Goal: Task Accomplishment & Management: Manage account settings

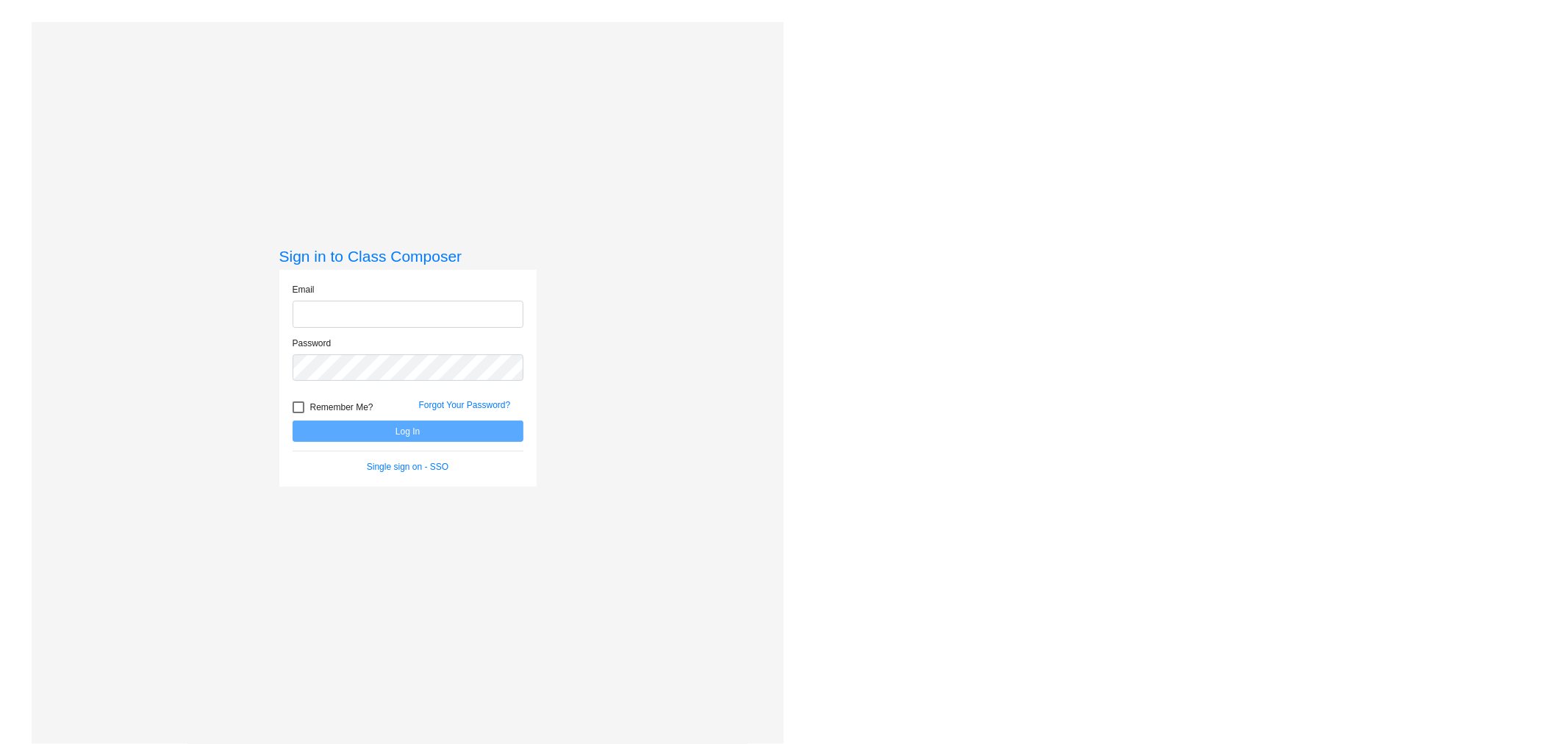
type input "[EMAIL_ADDRESS][DOMAIN_NAME]"
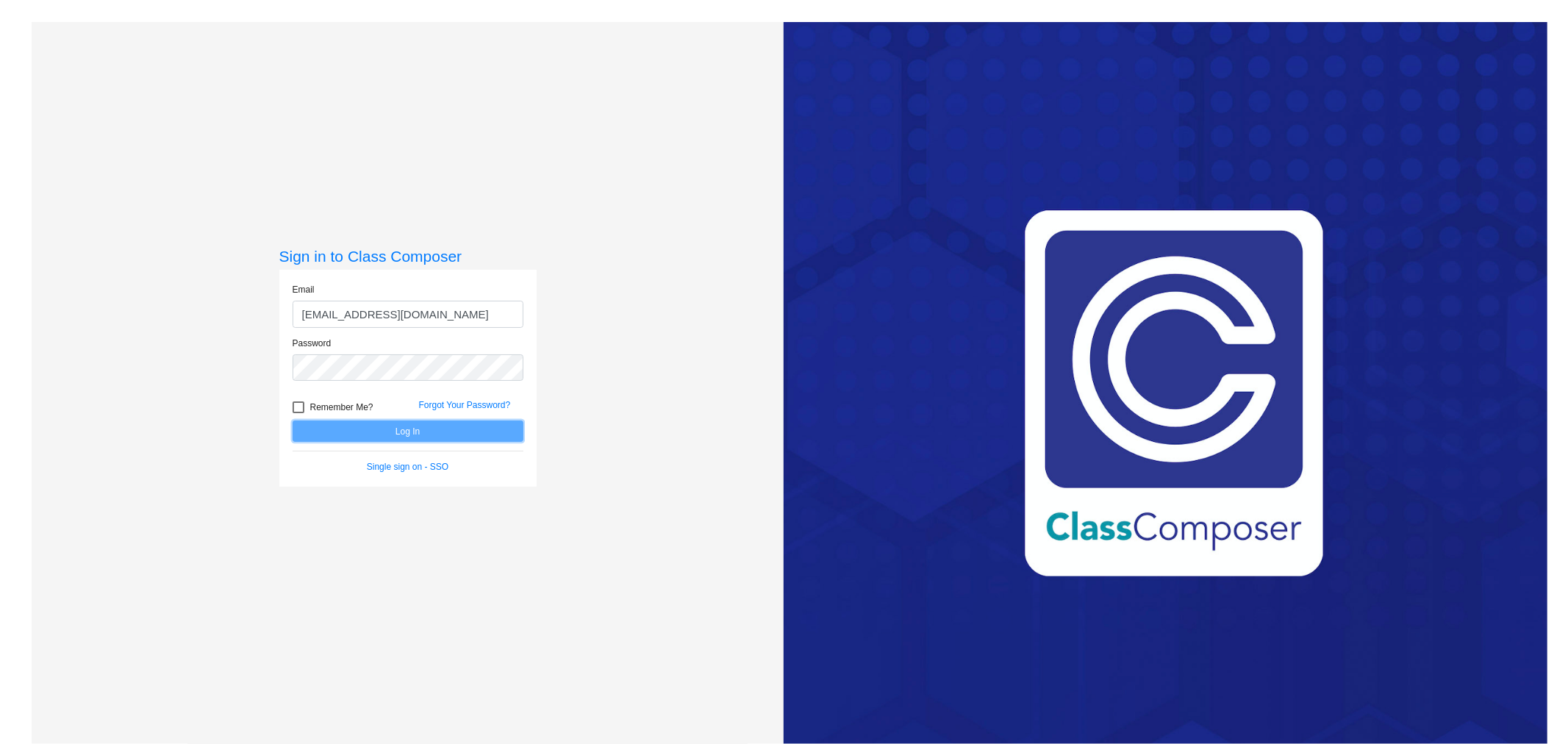
click at [364, 431] on button "Log In" at bounding box center [408, 431] width 231 height 22
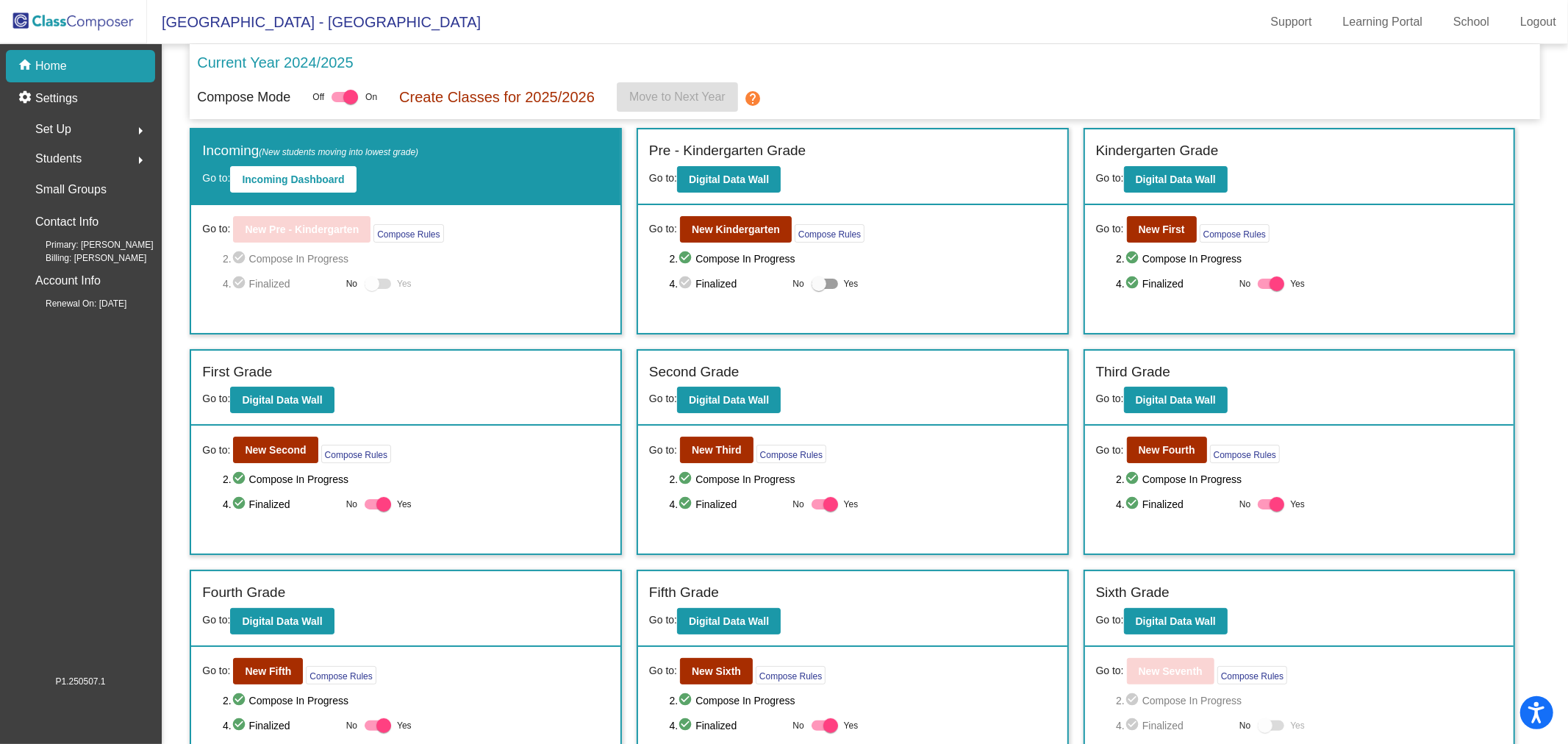
click at [831, 282] on div at bounding box center [825, 284] width 26 height 10
click at [819, 289] on input "Yes" at bounding box center [818, 289] width 1 height 1
checkbox input "true"
click at [753, 92] on mat-icon "help" at bounding box center [753, 98] width 18 height 18
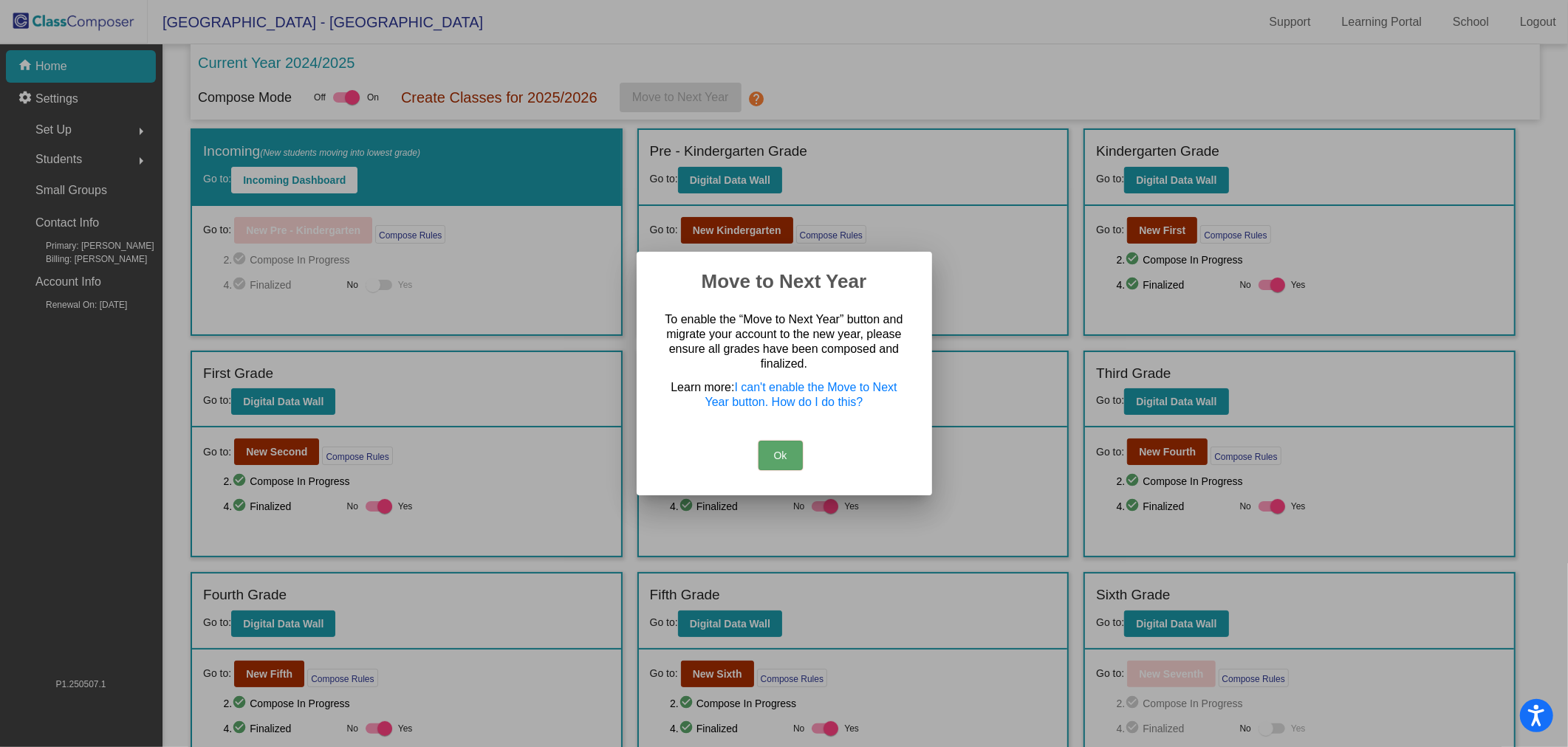
click at [781, 447] on button "Ok" at bounding box center [780, 455] width 44 height 29
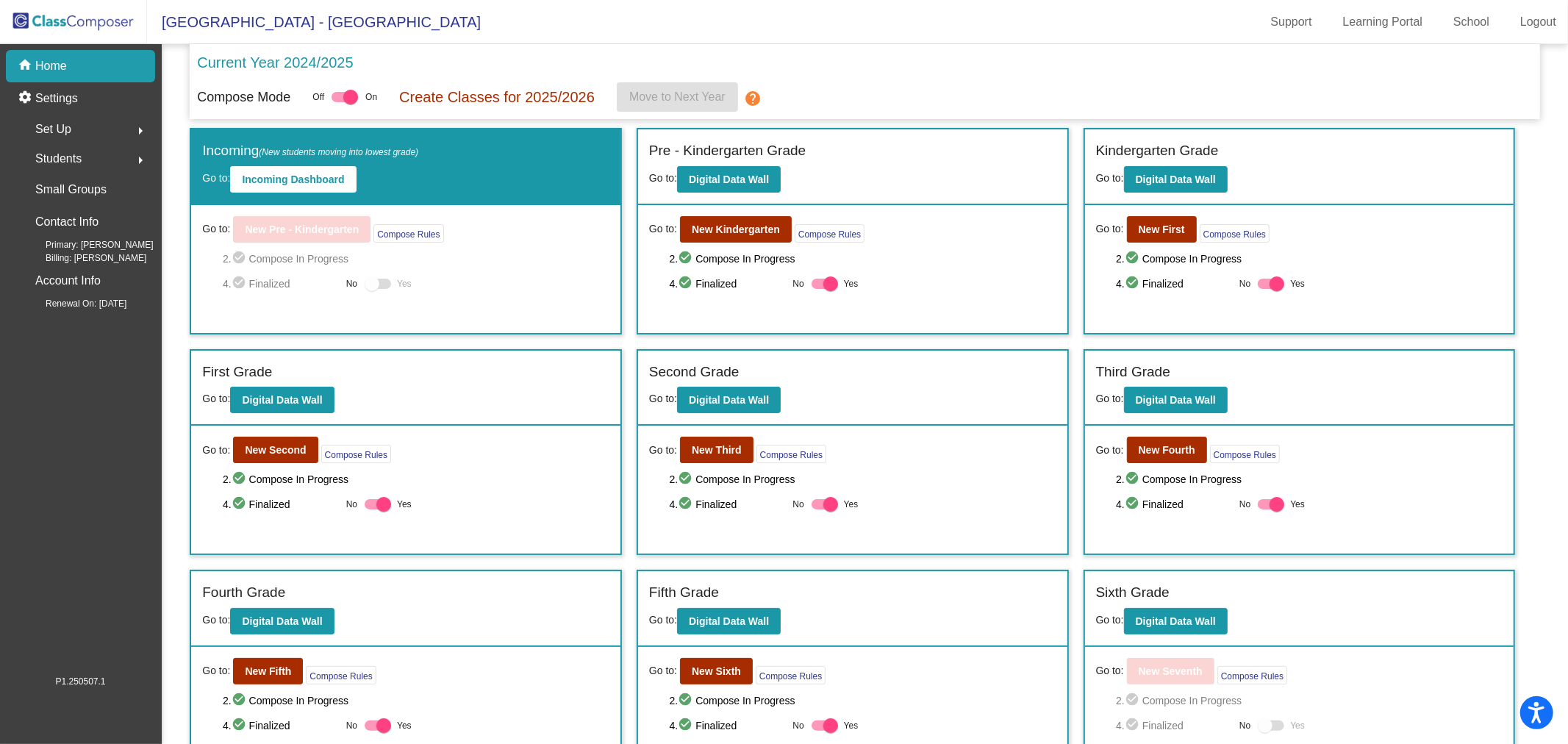
click at [489, 99] on p "Create Classes for 2025/2026" at bounding box center [497, 97] width 195 height 22
click at [526, 92] on p "Create Classes for 2025/2026" at bounding box center [497, 97] width 195 height 22
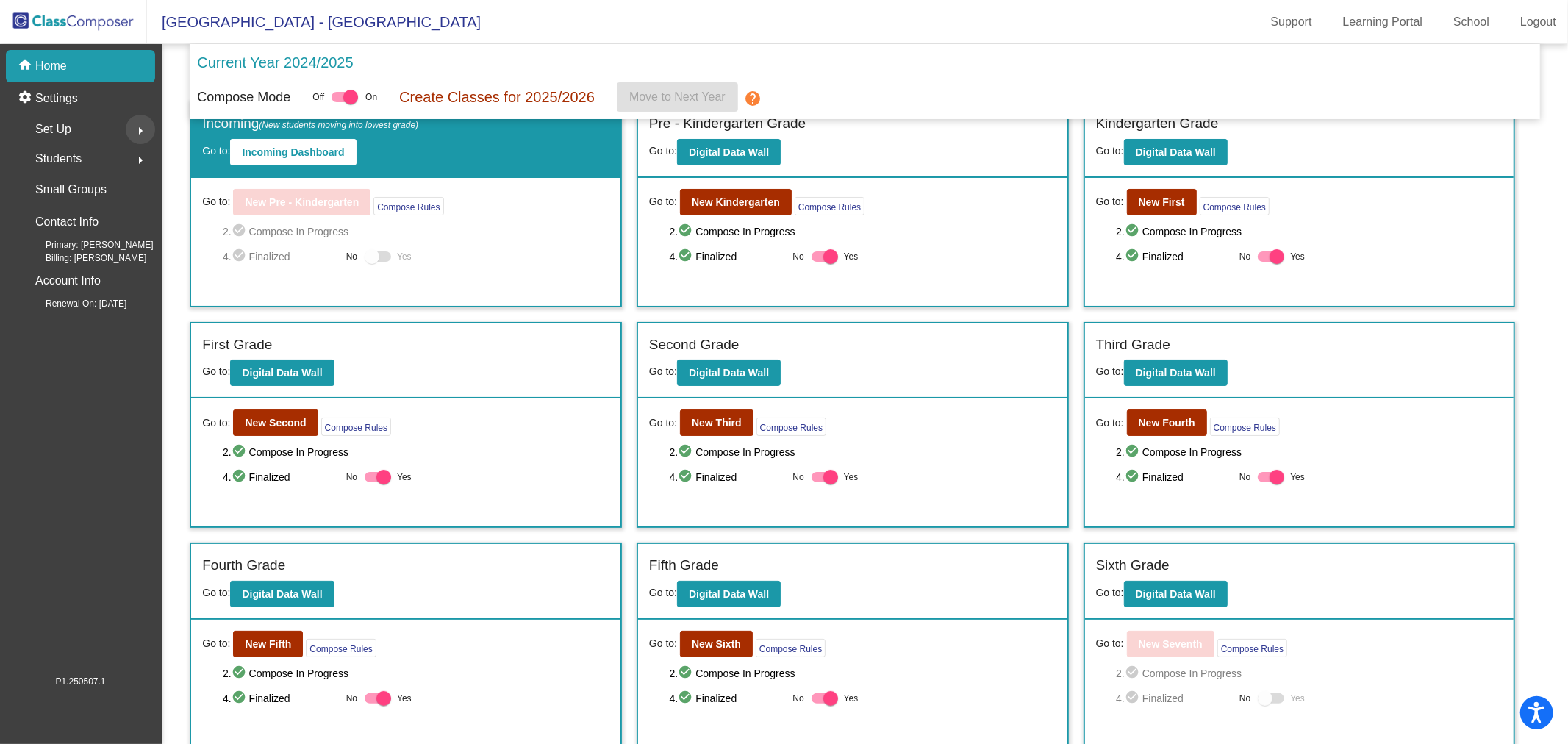
click at [127, 137] on button "arrow_right" at bounding box center [140, 129] width 29 height 29
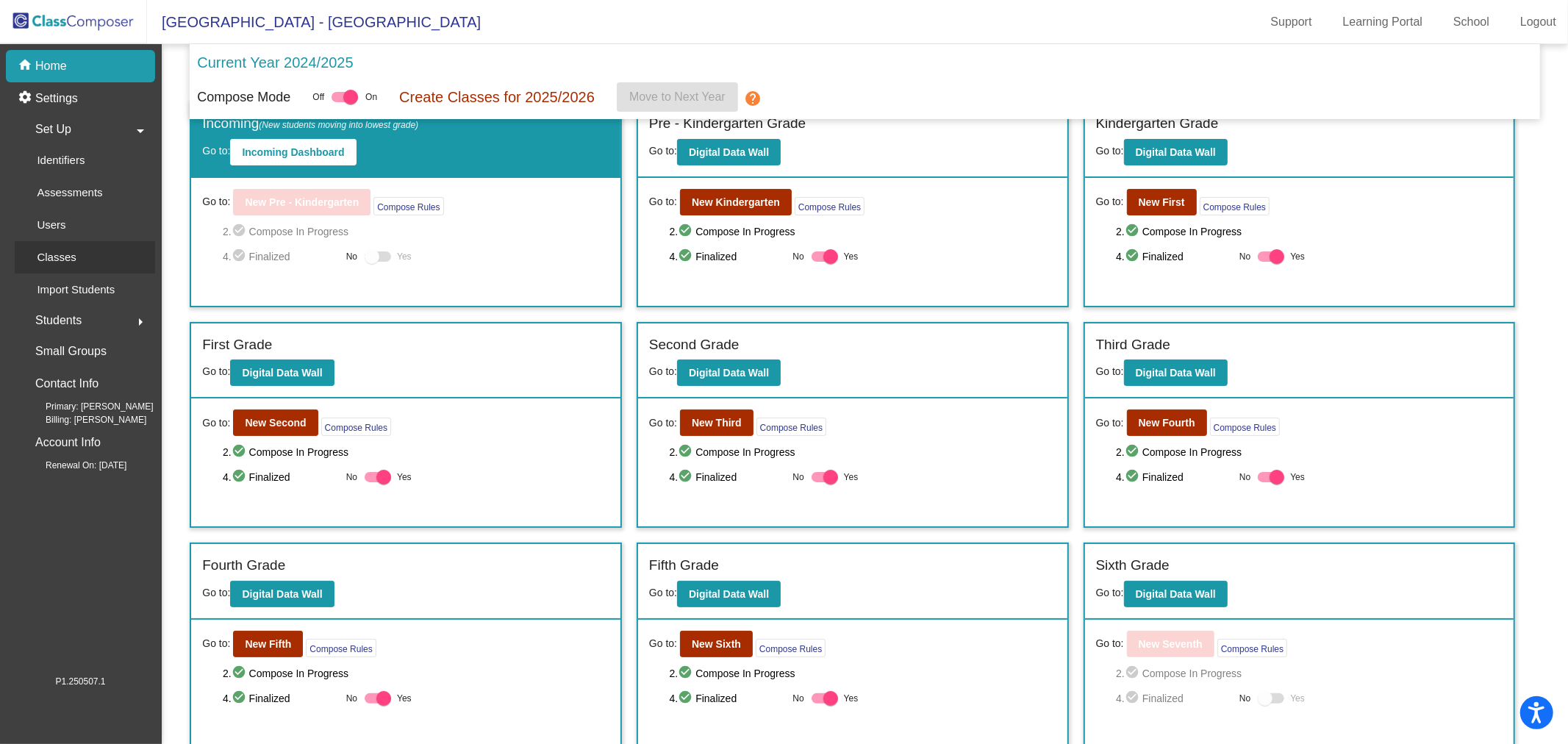
click at [106, 252] on link "Classes" at bounding box center [85, 257] width 140 height 32
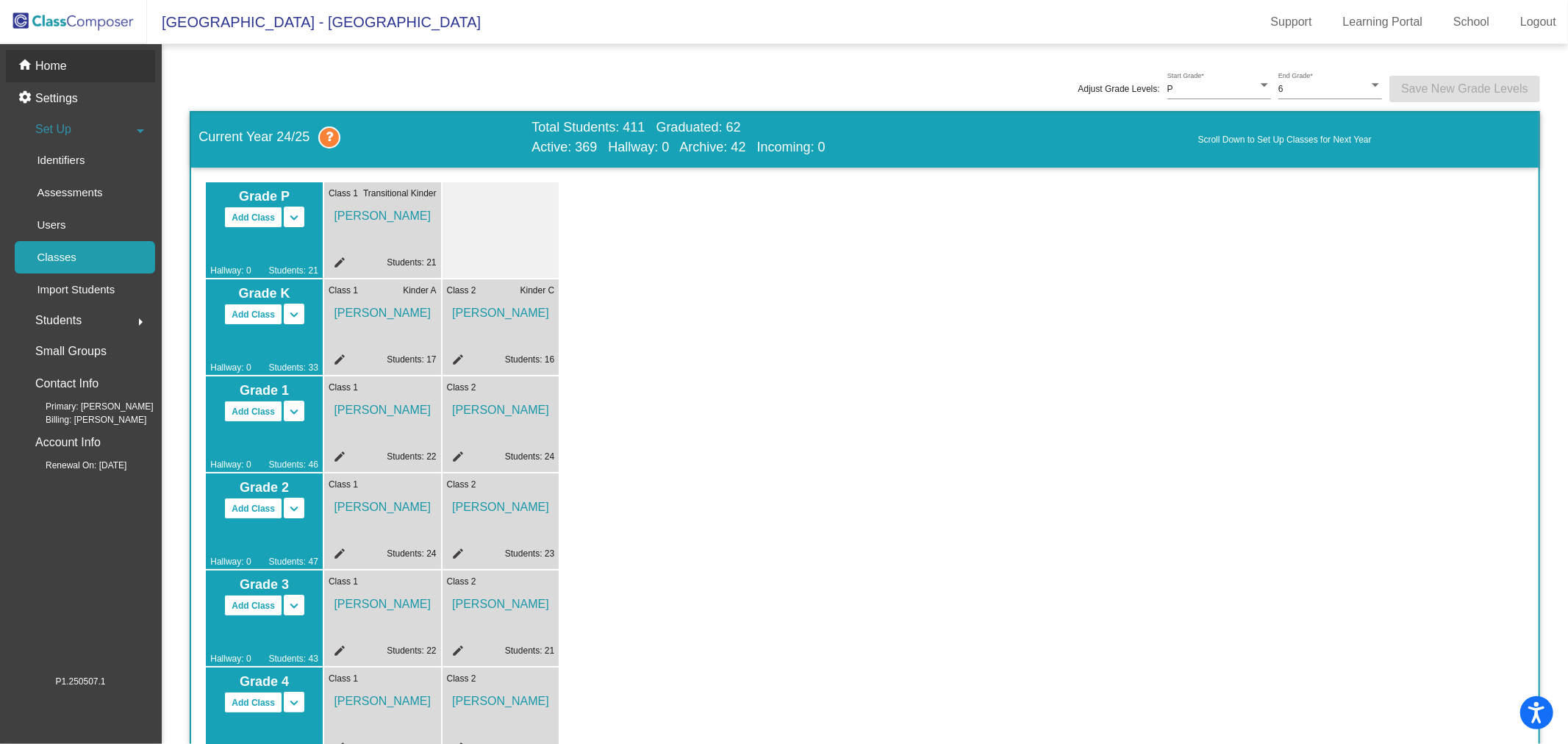
click at [63, 72] on p "Home" at bounding box center [52, 66] width 32 height 18
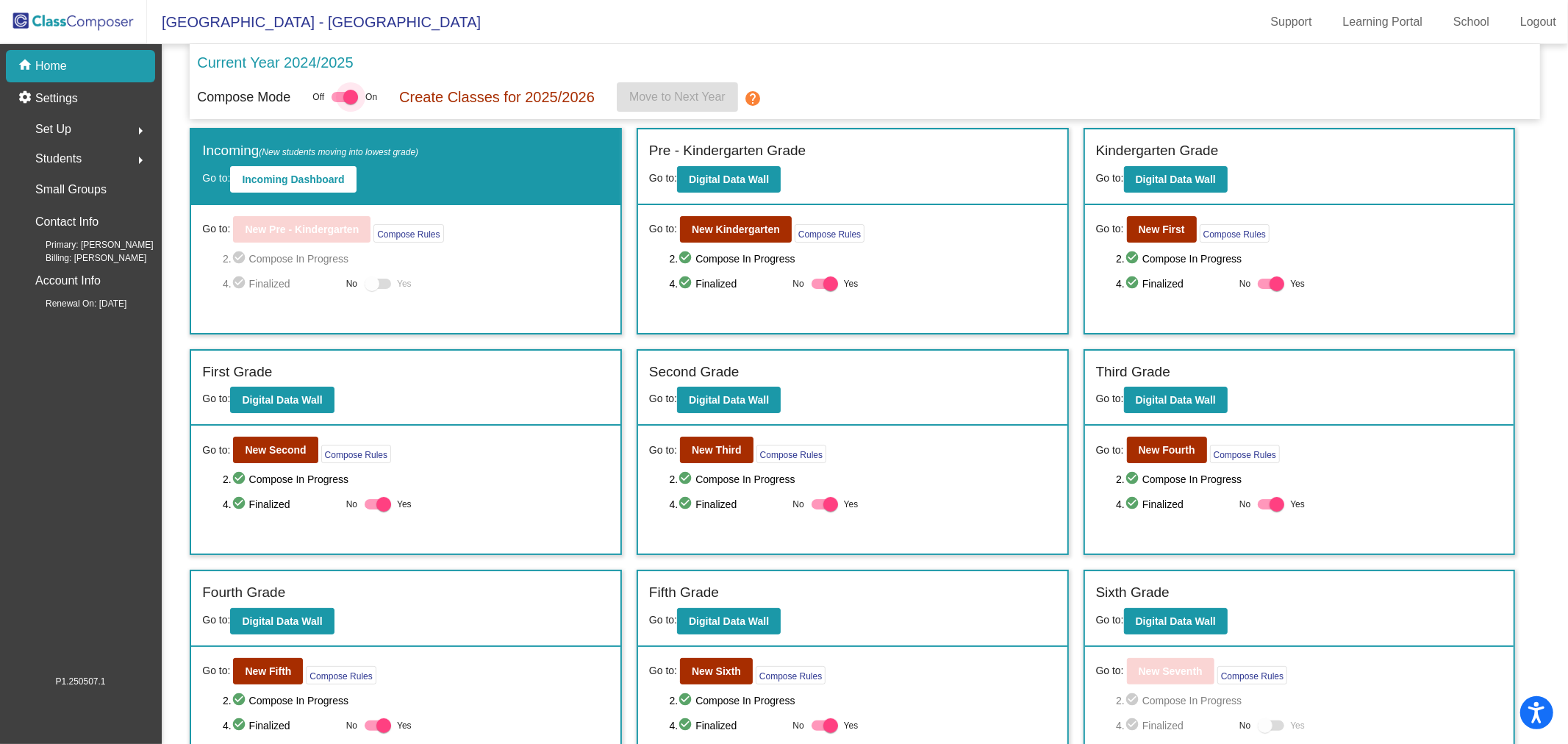
click at [339, 92] on div at bounding box center [345, 97] width 26 height 10
click at [339, 102] on input "checkbox" at bounding box center [338, 102] width 1 height 1
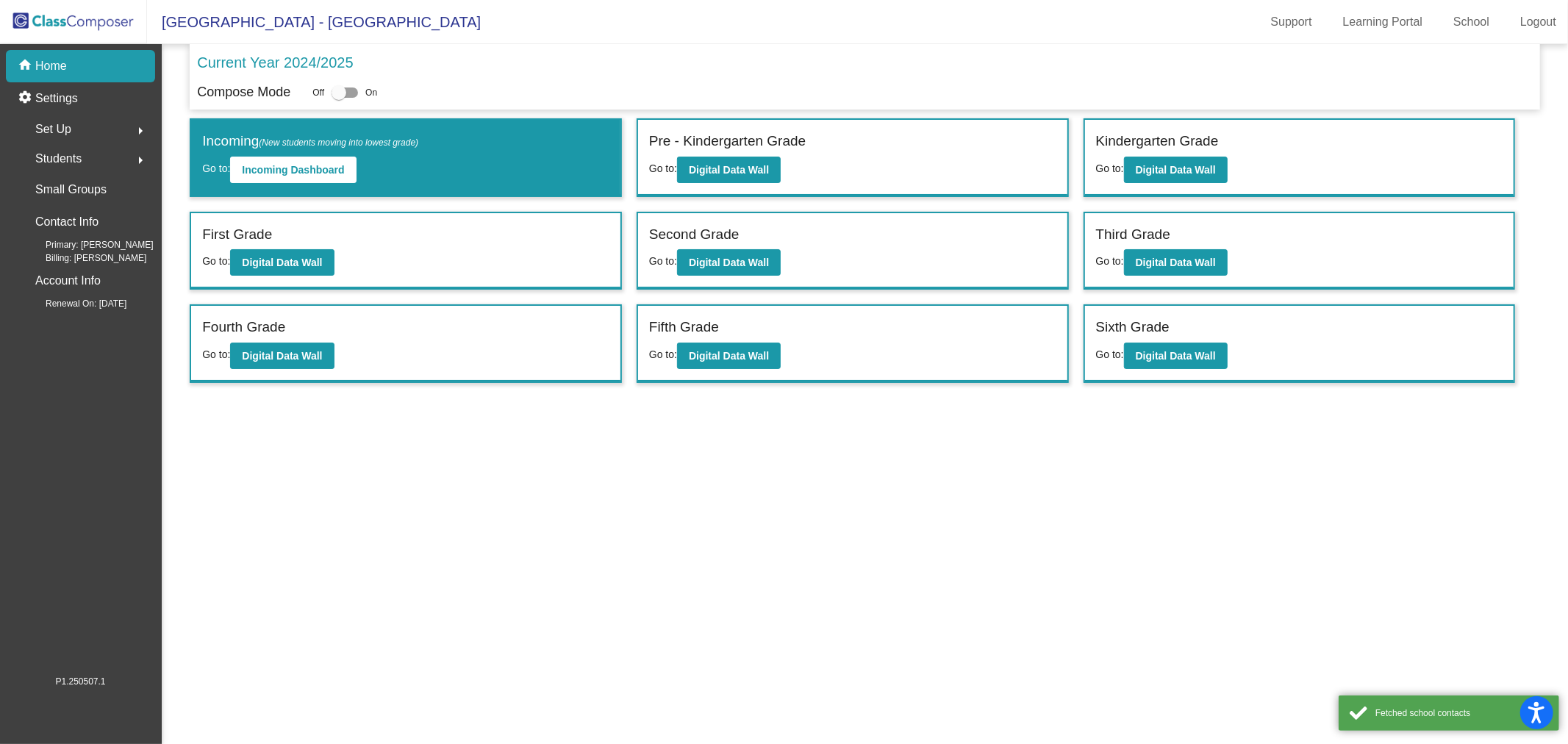
click at [350, 93] on div at bounding box center [345, 92] width 26 height 10
click at [339, 98] on input "checkbox" at bounding box center [338, 98] width 1 height 1
checkbox input "true"
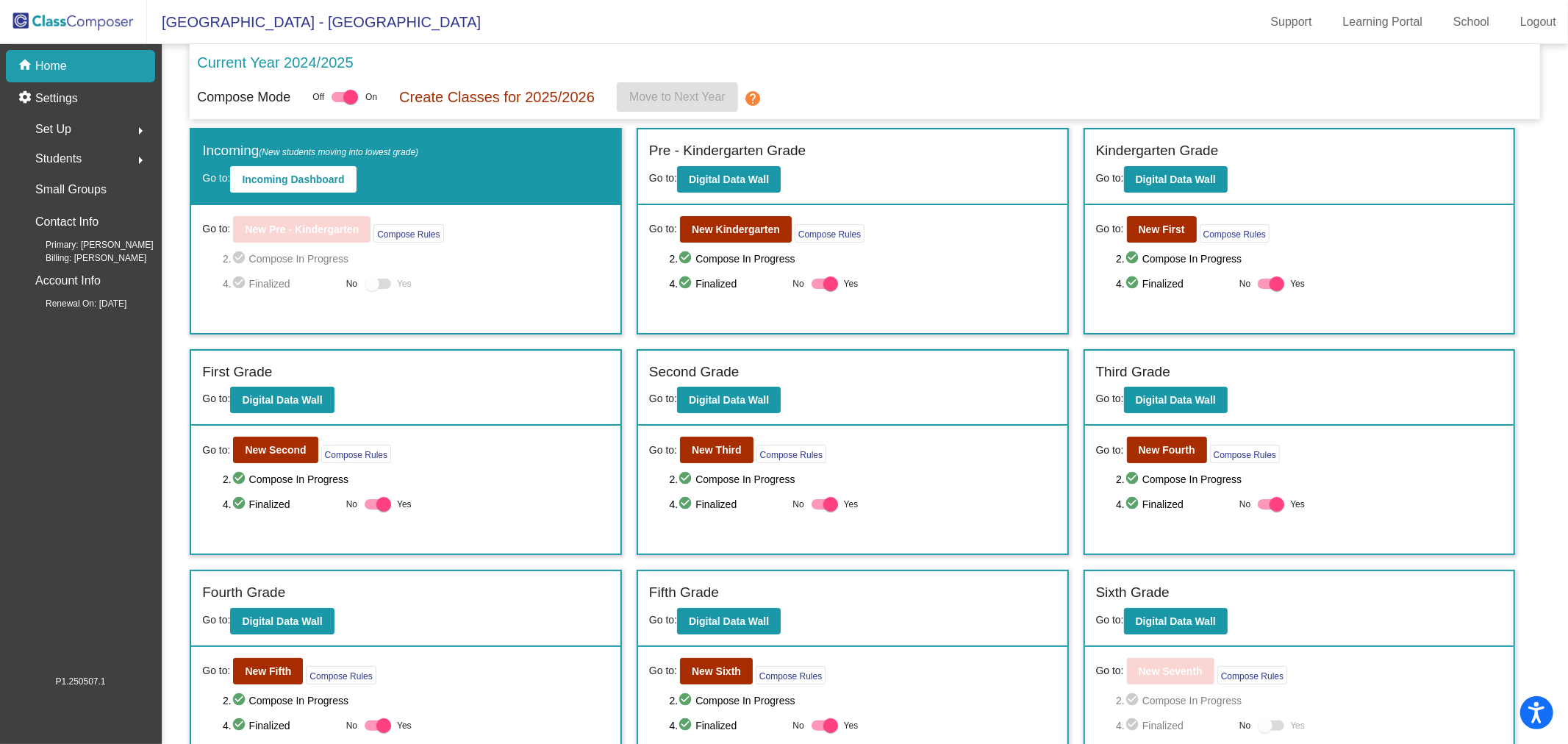
scroll to position [27, 0]
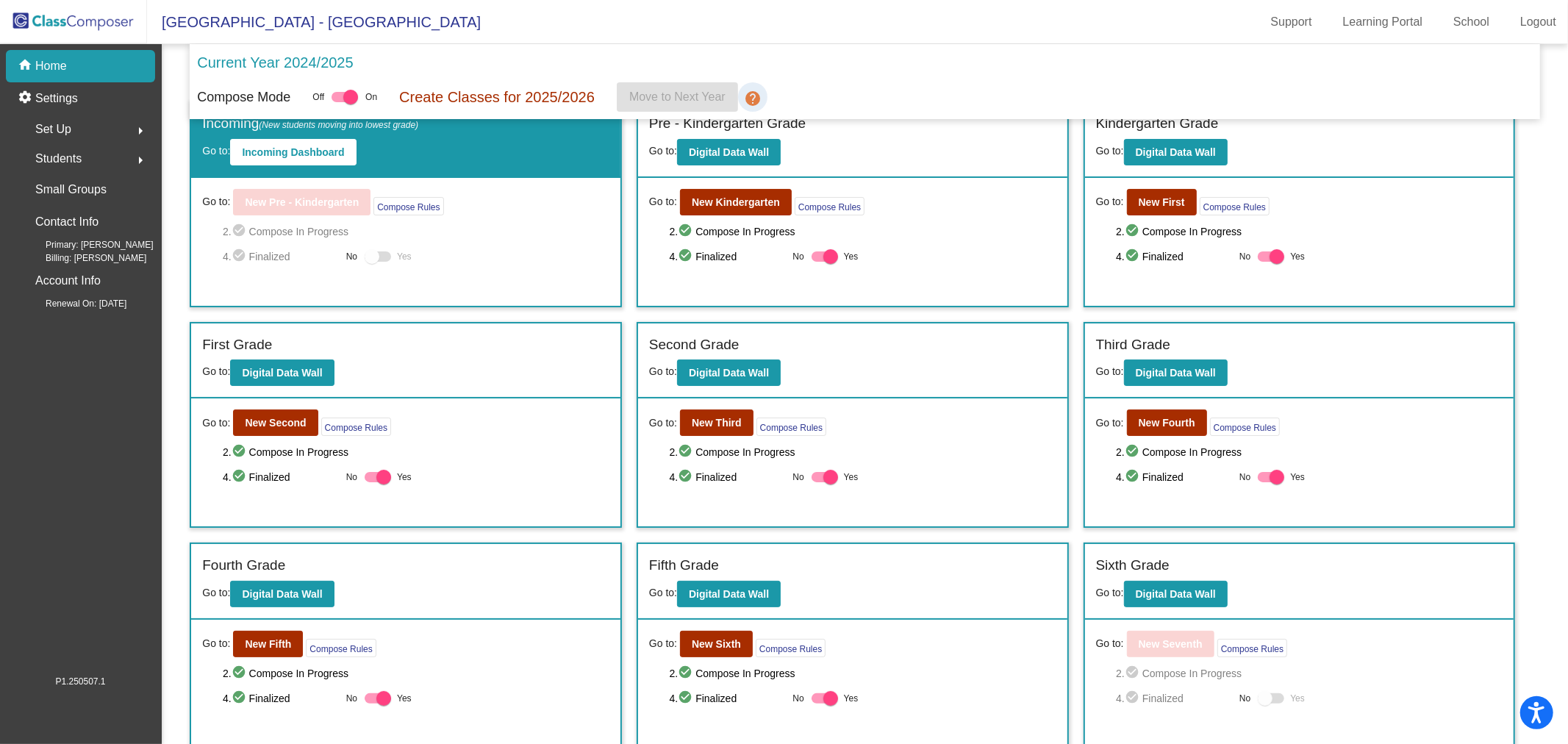
click at [762, 99] on link "help" at bounding box center [753, 97] width 29 height 29
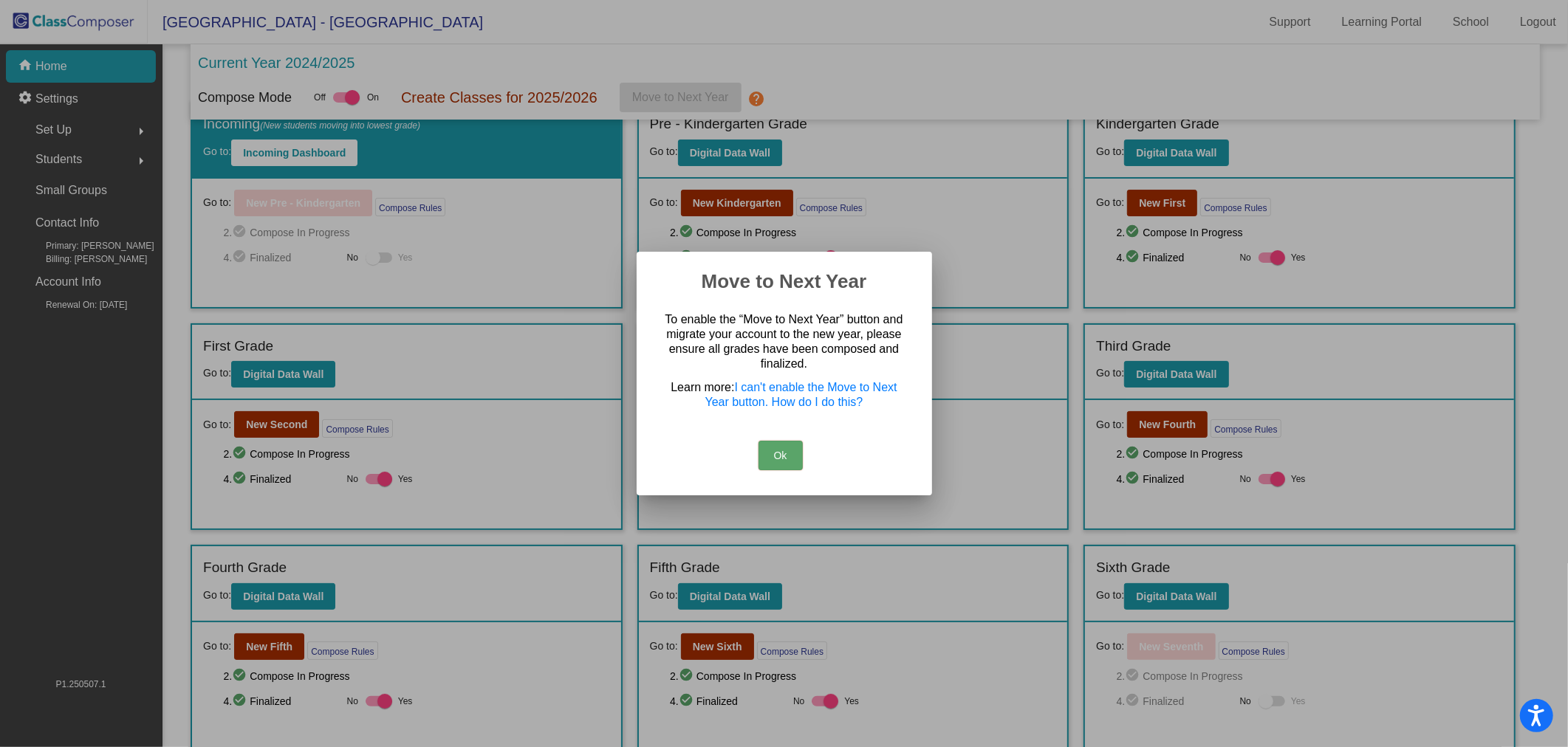
click at [779, 460] on button "Ok" at bounding box center [780, 455] width 44 height 29
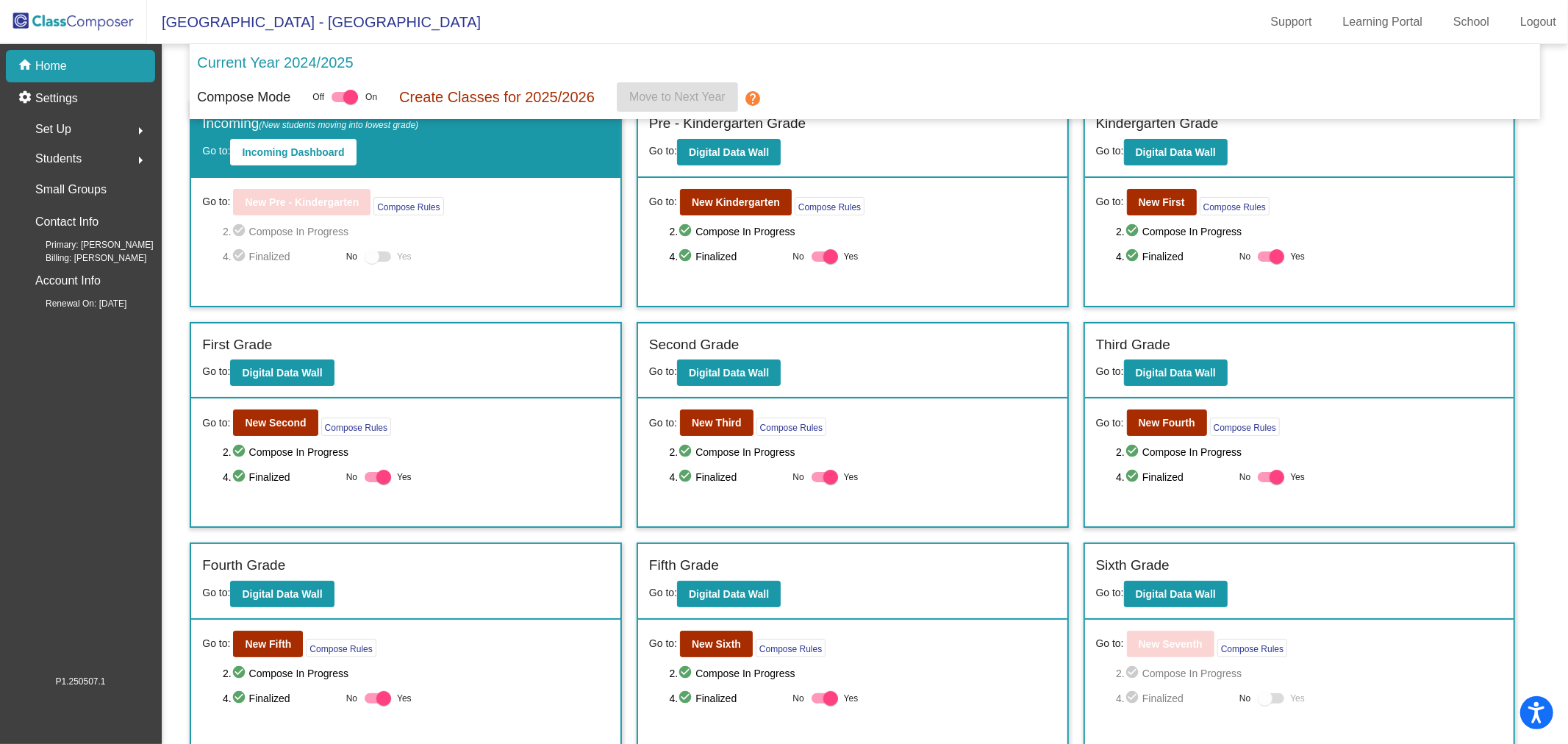
scroll to position [0, 0]
